Goal: Obtain resource: Download file/media

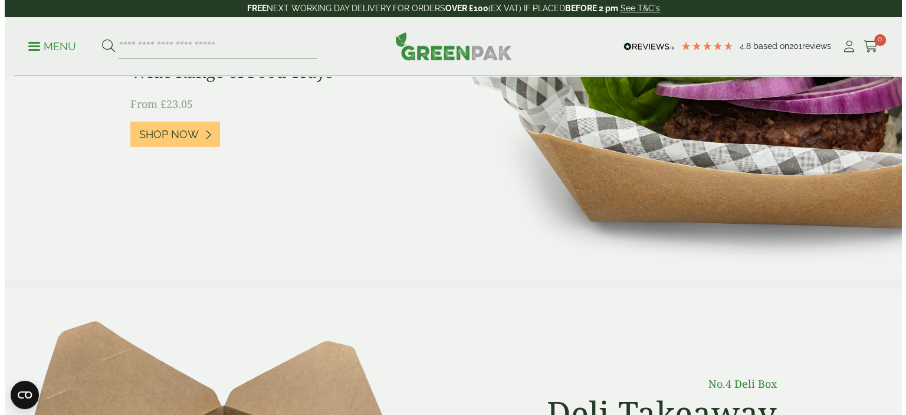
scroll to position [137, 0]
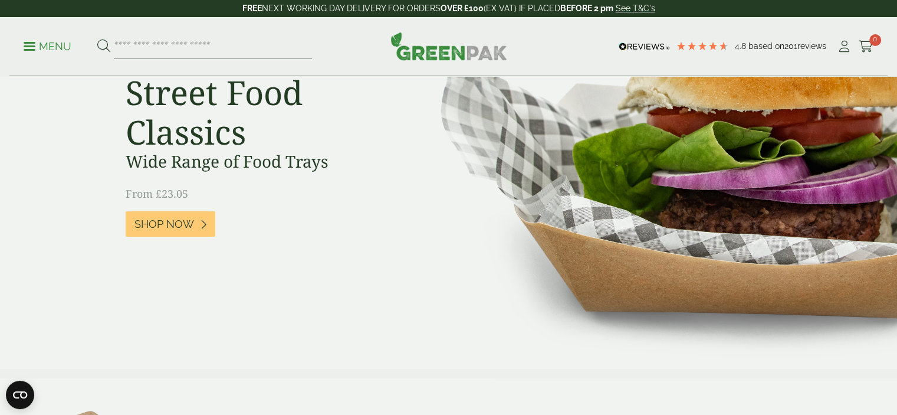
click at [27, 42] on link "Menu" at bounding box center [48, 46] width 48 height 12
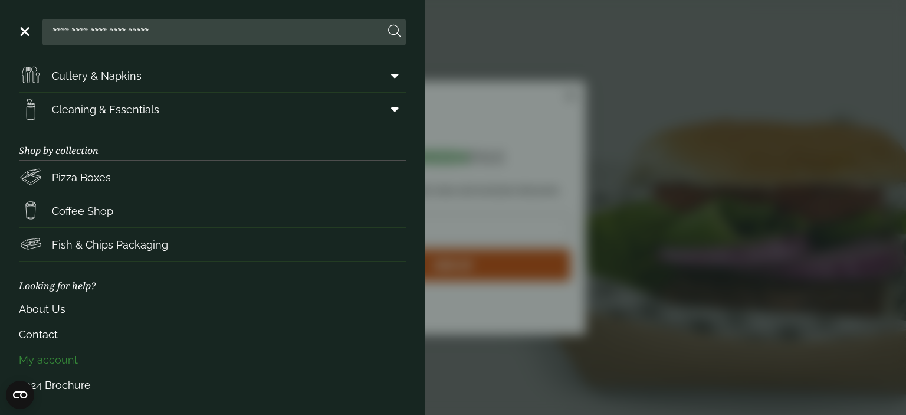
scroll to position [169, 0]
click at [71, 383] on link "2024 Brochure" at bounding box center [212, 385] width 387 height 25
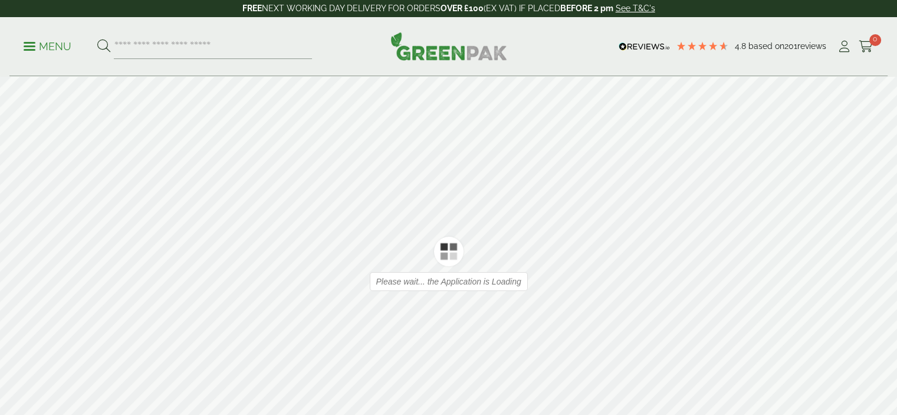
type input "*"
type input "**"
drag, startPoint x: 514, startPoint y: 189, endPoint x: 299, endPoint y: 211, distance: 216.4
click at [333, 203] on div at bounding box center [448, 263] width 897 height 373
click at [884, 265] on icon at bounding box center [879, 263] width 11 height 31
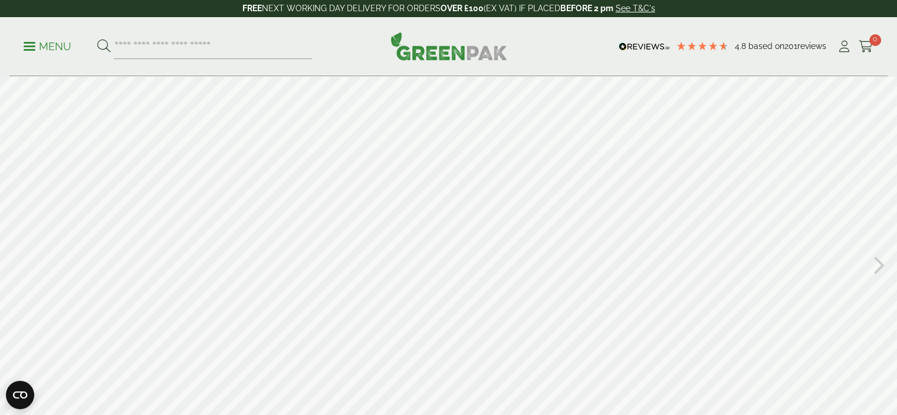
type input "*"
click at [17, 41] on div "Menu 4.8 Based on 201 reviews My Account" at bounding box center [448, 46] width 878 height 59
click at [29, 52] on p "Menu" at bounding box center [48, 47] width 48 height 14
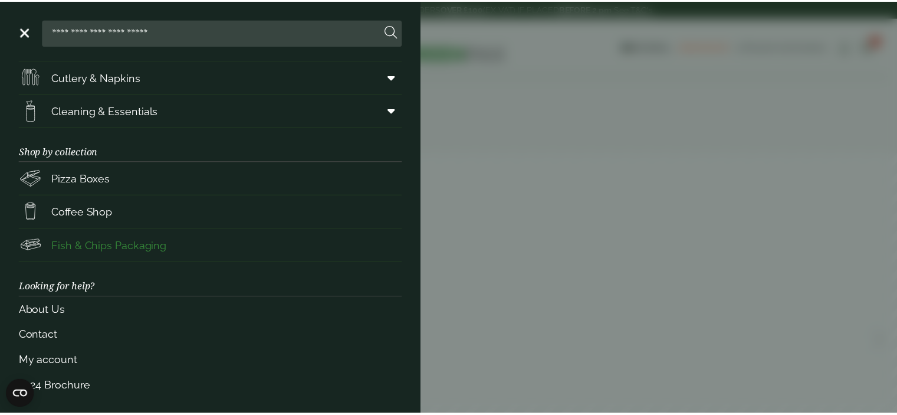
scroll to position [169, 0]
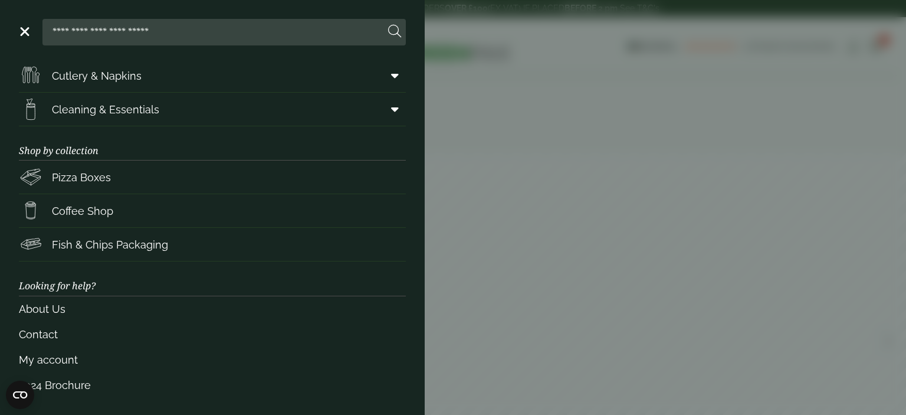
click at [782, 160] on aside "Close Shop by packaging type Cups & Accessories Hot Drink Paper Cups Smoothie C…" at bounding box center [453, 207] width 906 height 415
